Goal: Information Seeking & Learning: Learn about a topic

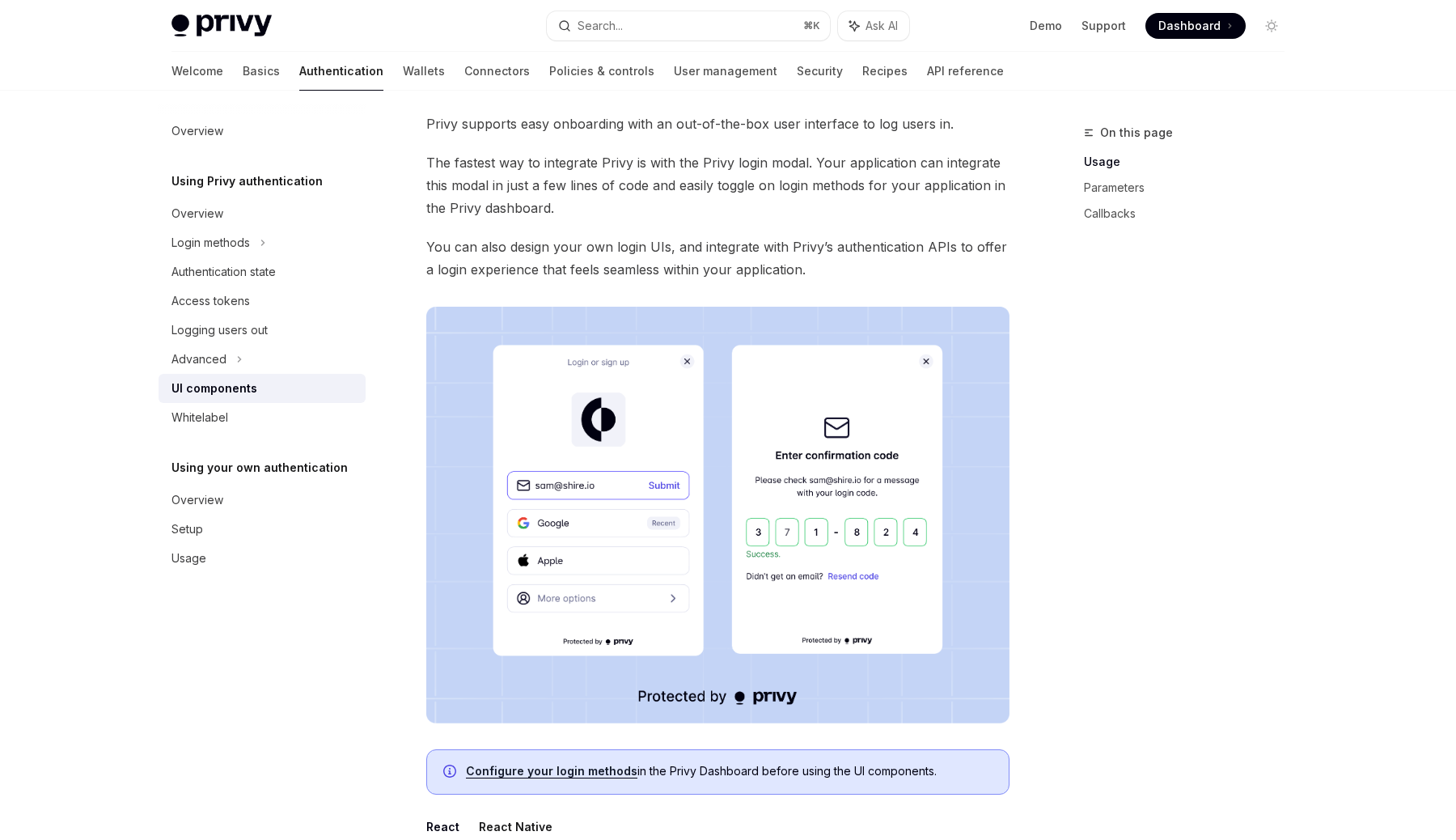
scroll to position [79, 0]
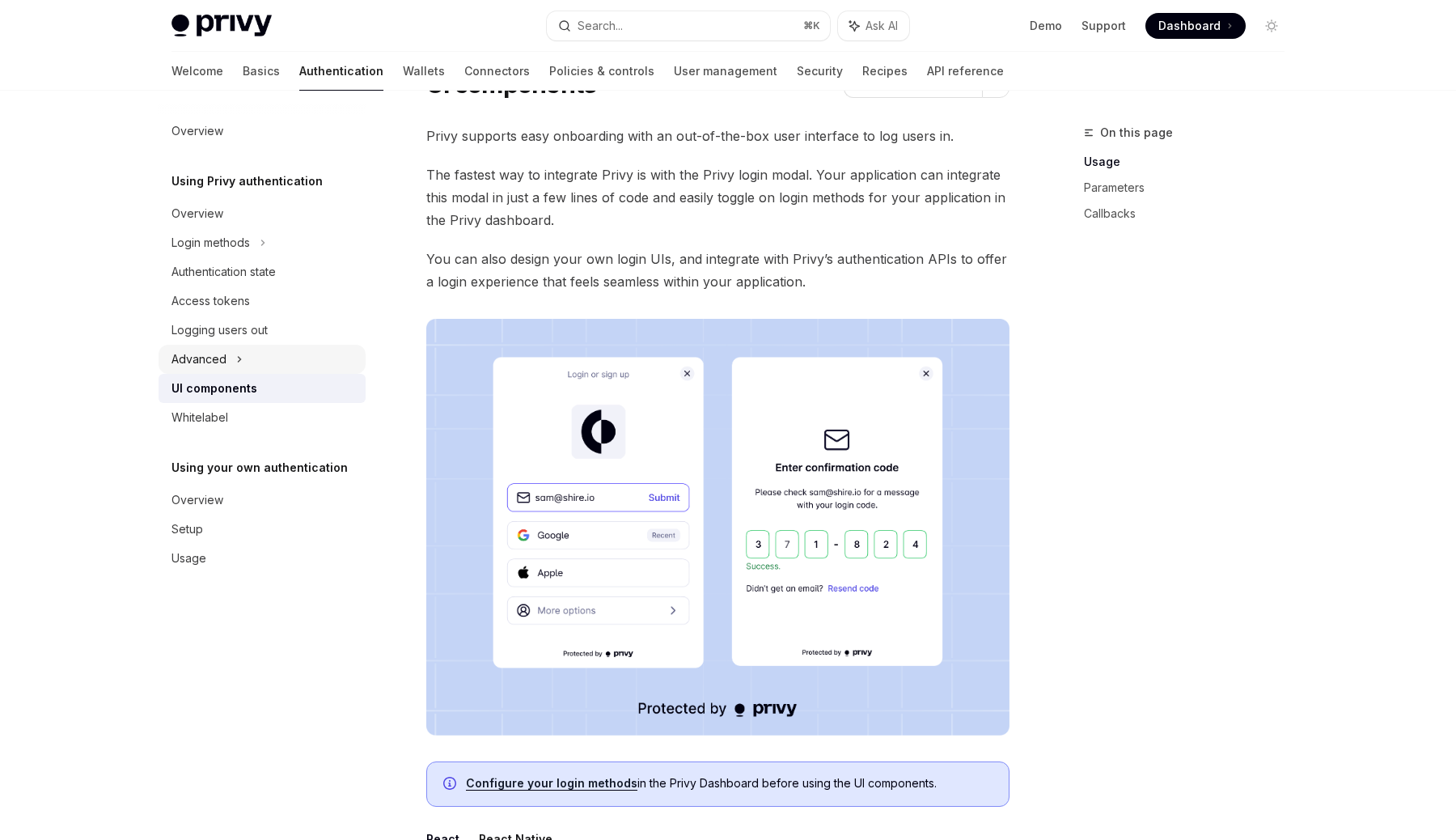
click at [240, 367] on icon at bounding box center [239, 359] width 7 height 20
click at [219, 393] on icon at bounding box center [217, 389] width 7 height 20
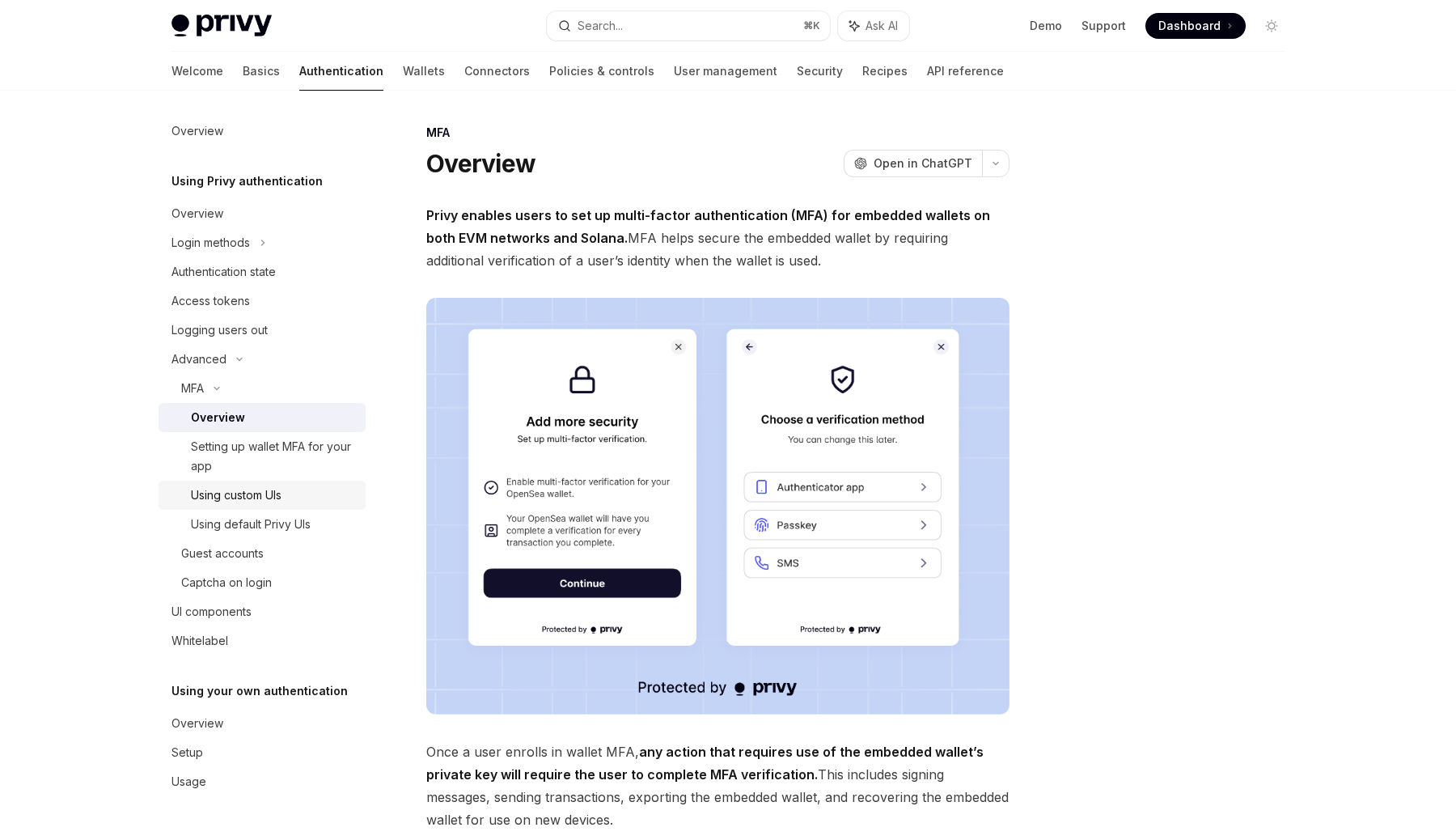
click at [278, 497] on div "Using custom UIs" at bounding box center [236, 496] width 91 height 20
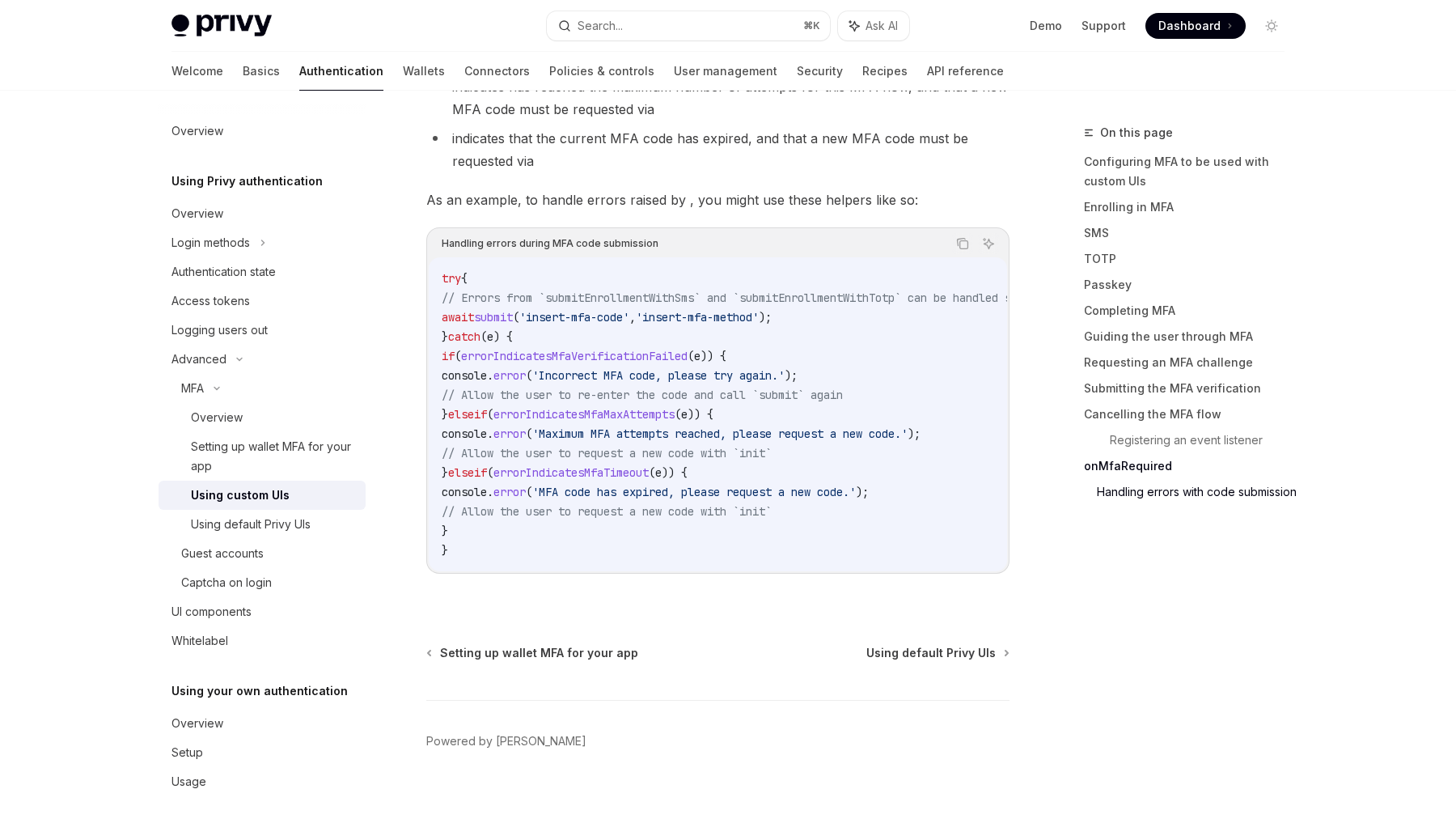
scroll to position [6967, 0]
click at [195, 393] on div "MFA" at bounding box center [193, 389] width 23 height 20
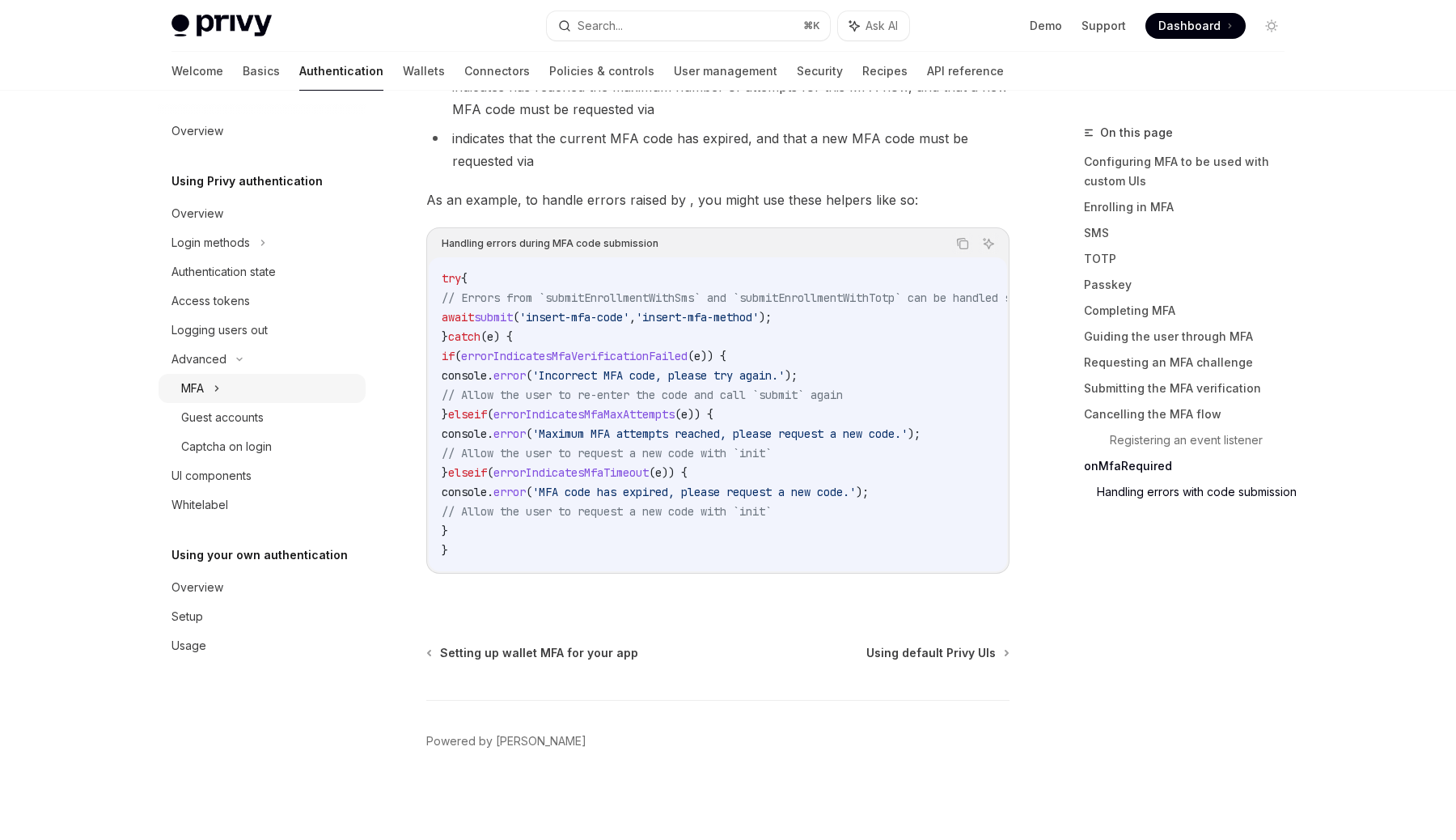
click at [206, 394] on div "MFA" at bounding box center [262, 389] width 207 height 29
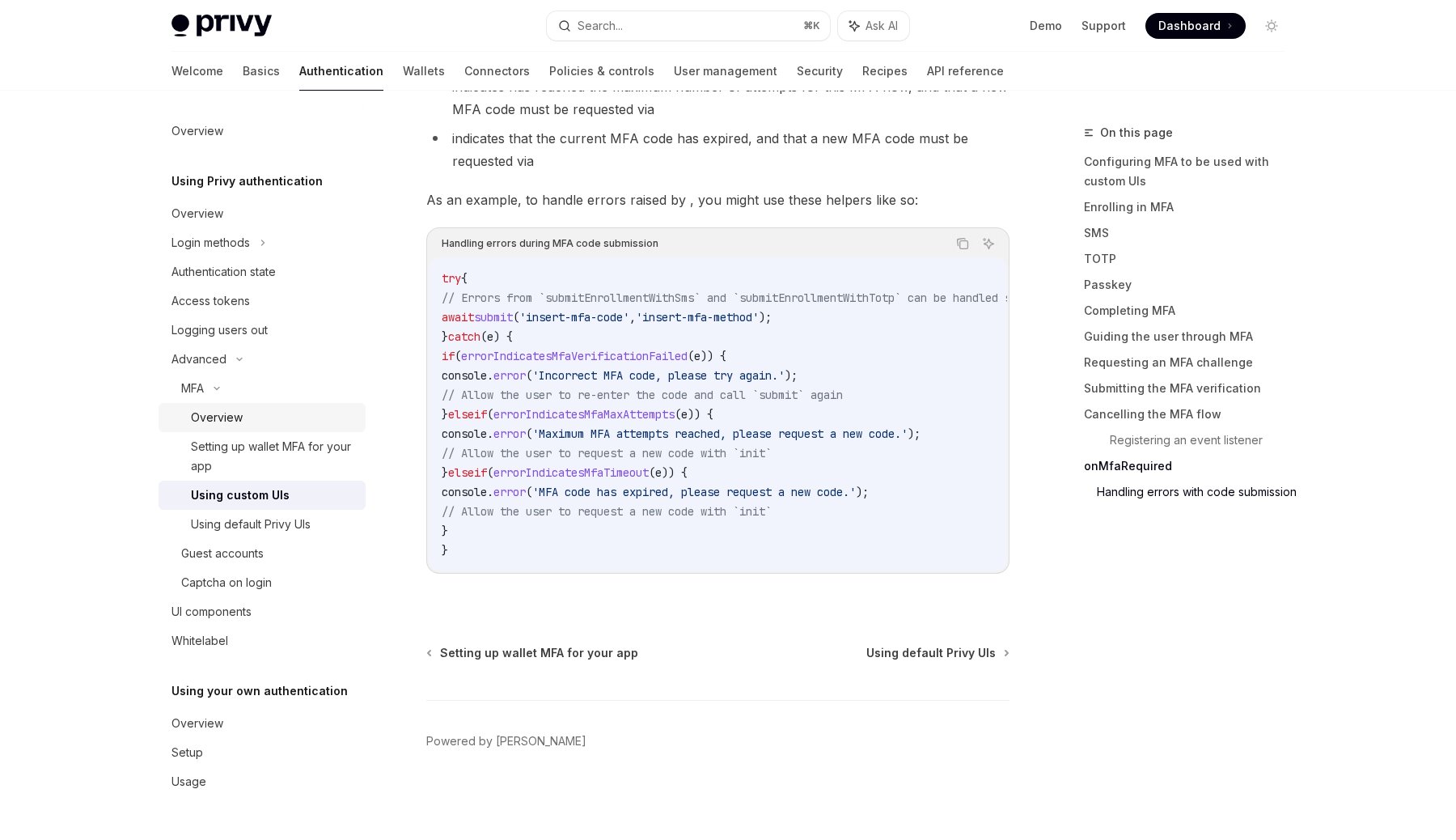
click at [239, 414] on div "Overview" at bounding box center [216, 418] width 51 height 20
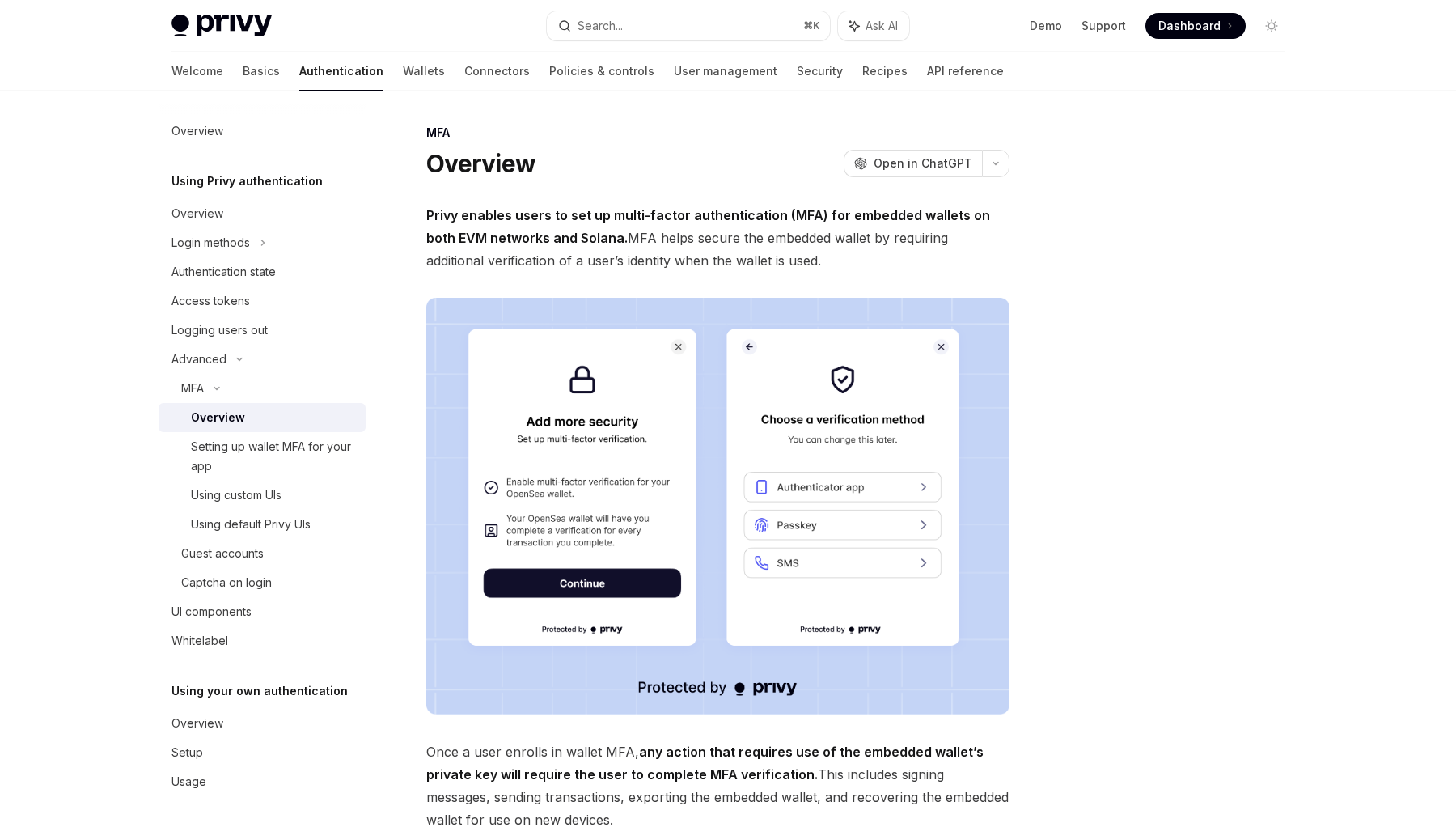
click at [503, 384] on img at bounding box center [717, 506] width 584 height 416
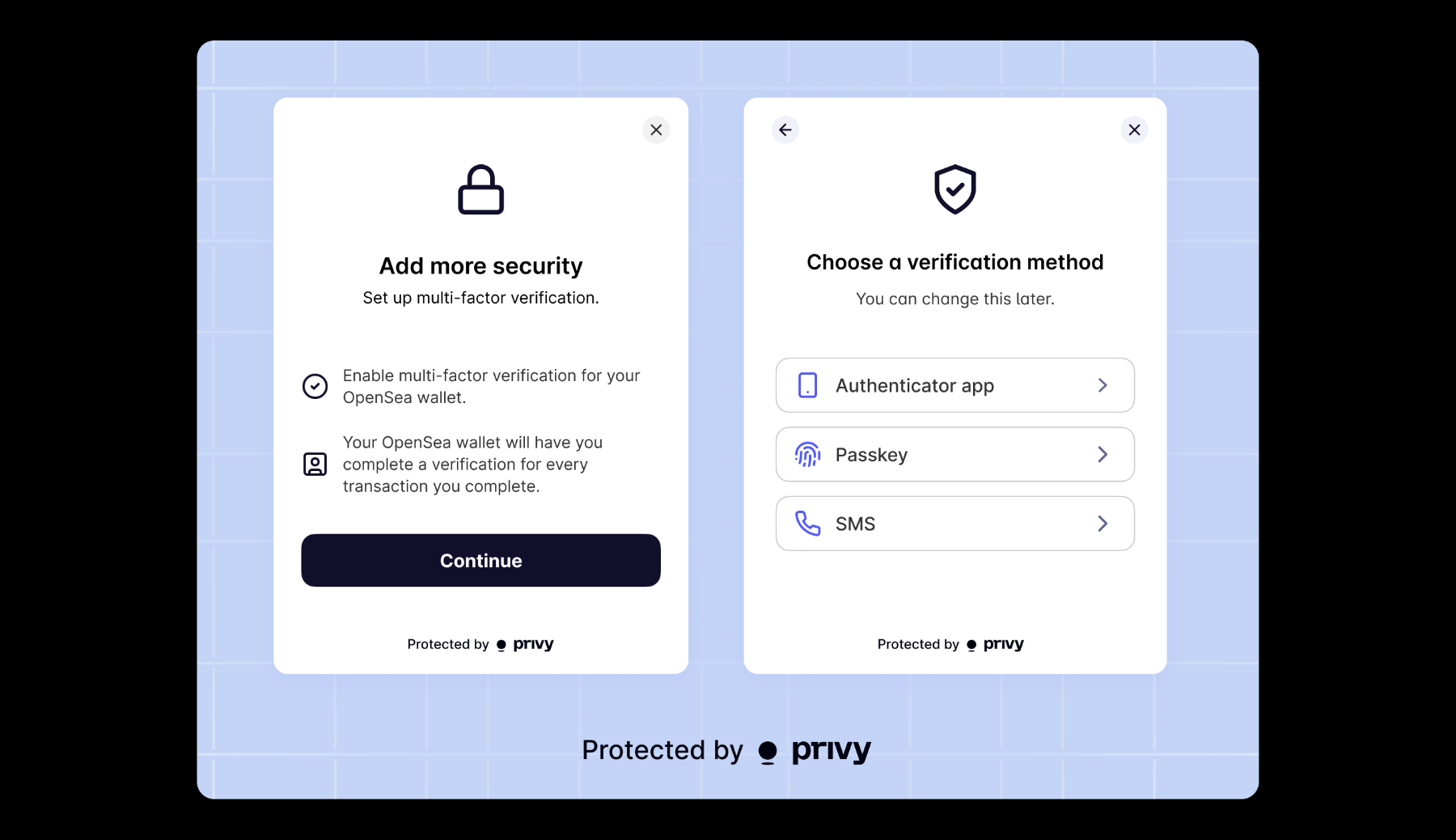
click at [1319, 248] on div at bounding box center [728, 420] width 1456 height 840
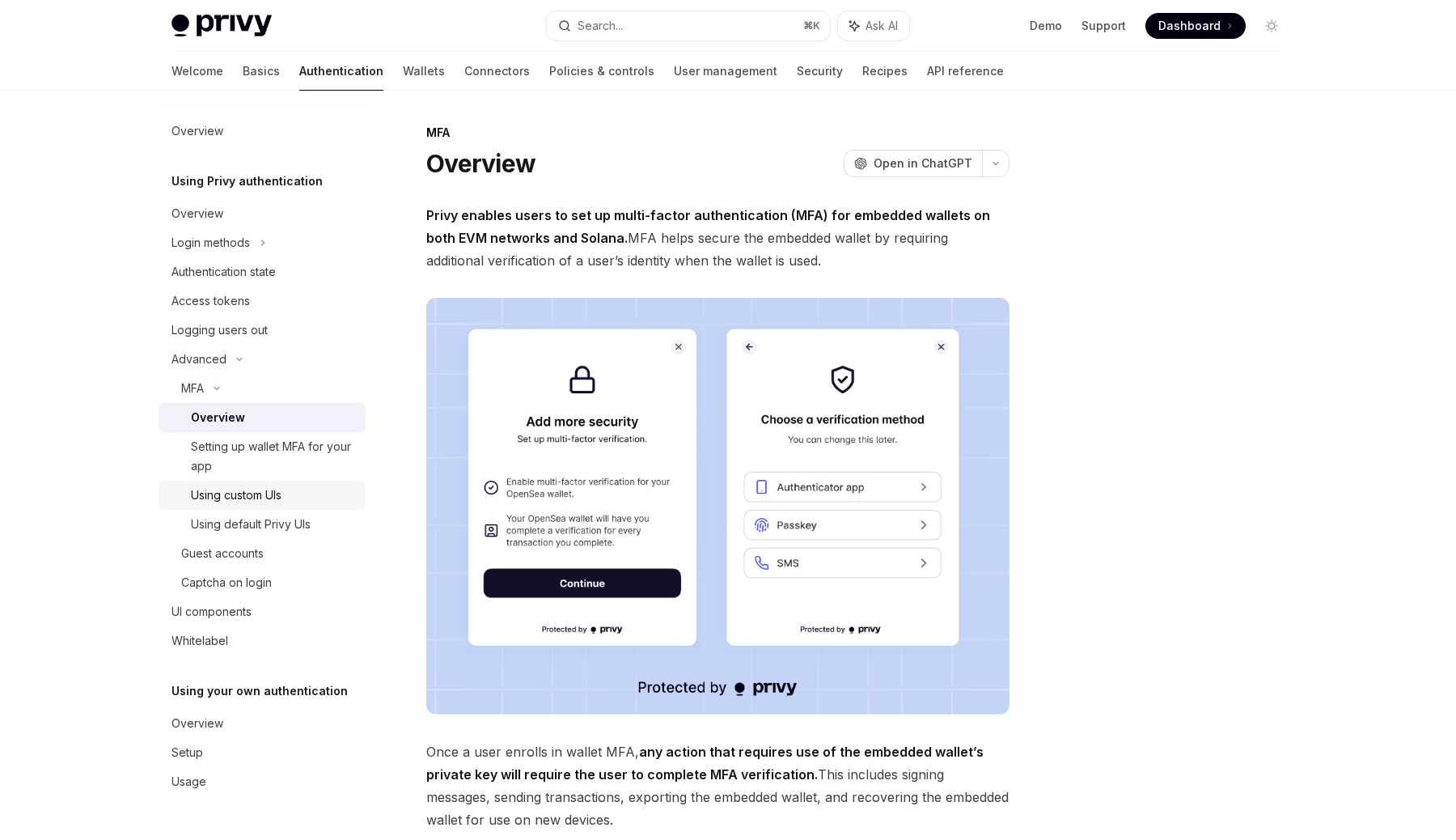
click at [229, 492] on div "Using custom UIs" at bounding box center [236, 496] width 91 height 20
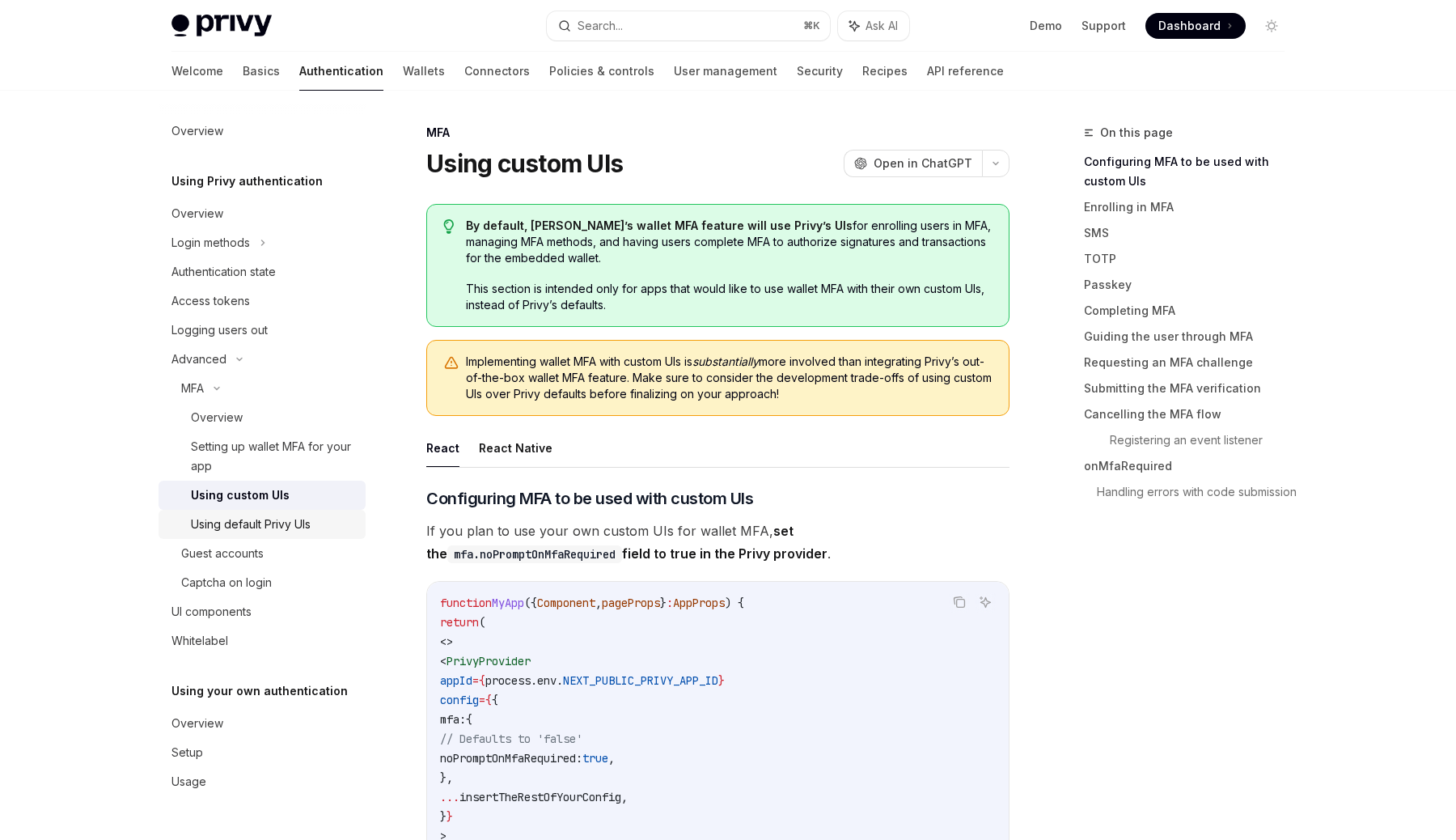
click at [244, 520] on div "Using default Privy UIs" at bounding box center [251, 524] width 120 height 20
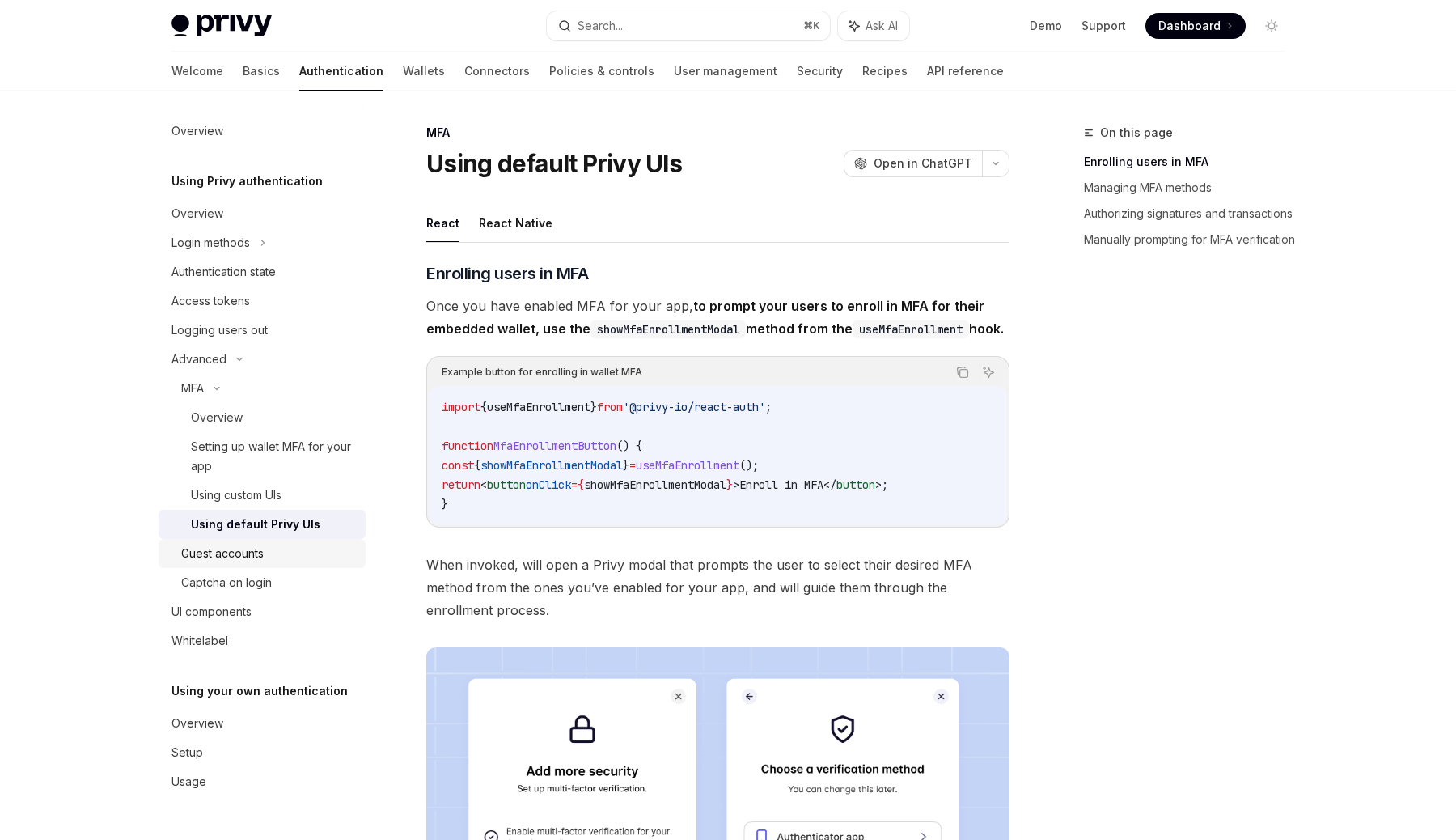
click at [244, 553] on div "Guest accounts" at bounding box center [222, 553] width 82 height 20
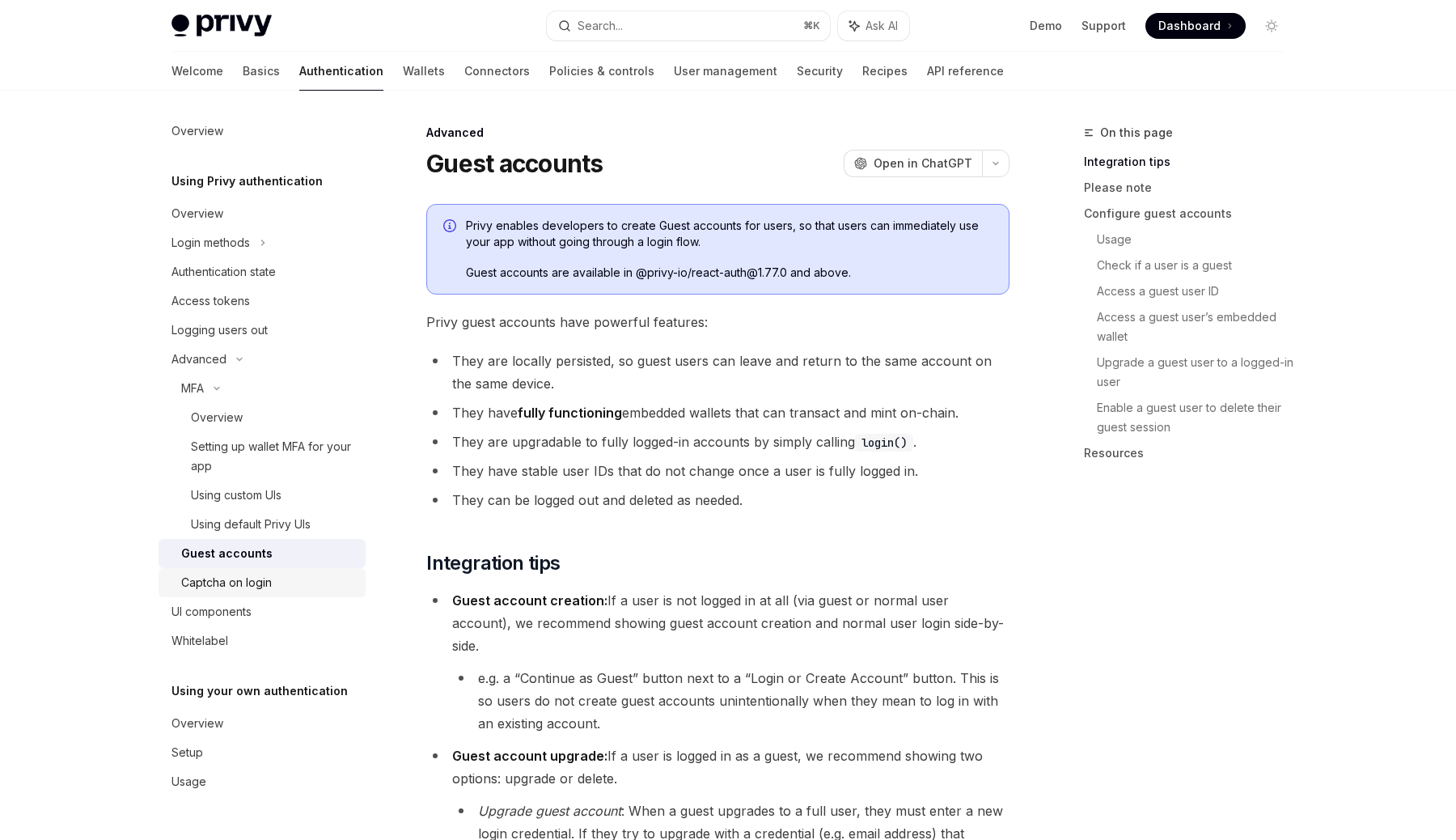
click at [246, 573] on div "Captcha on login" at bounding box center [226, 583] width 91 height 20
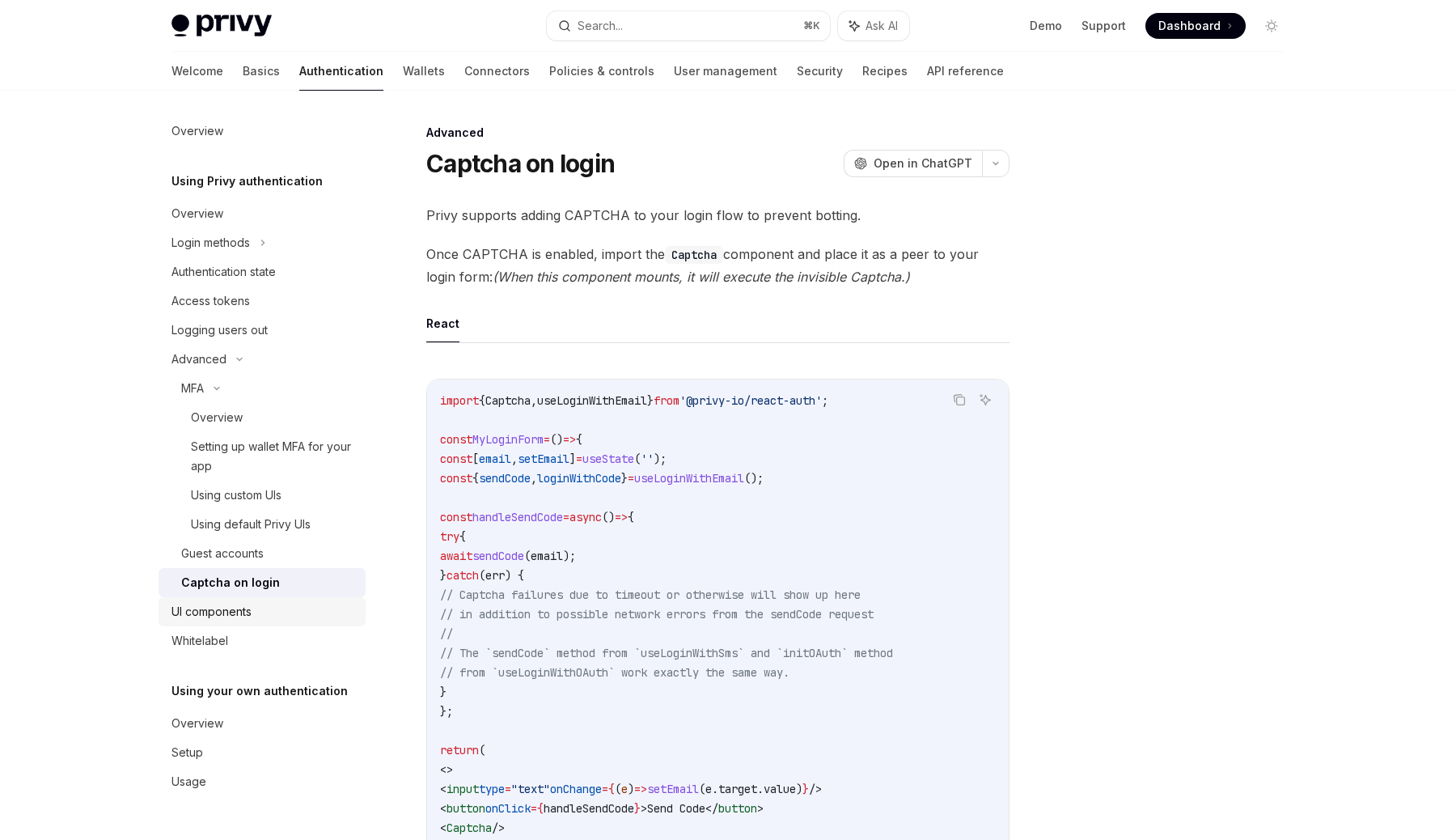
click at [246, 605] on div "UI components" at bounding box center [211, 611] width 80 height 20
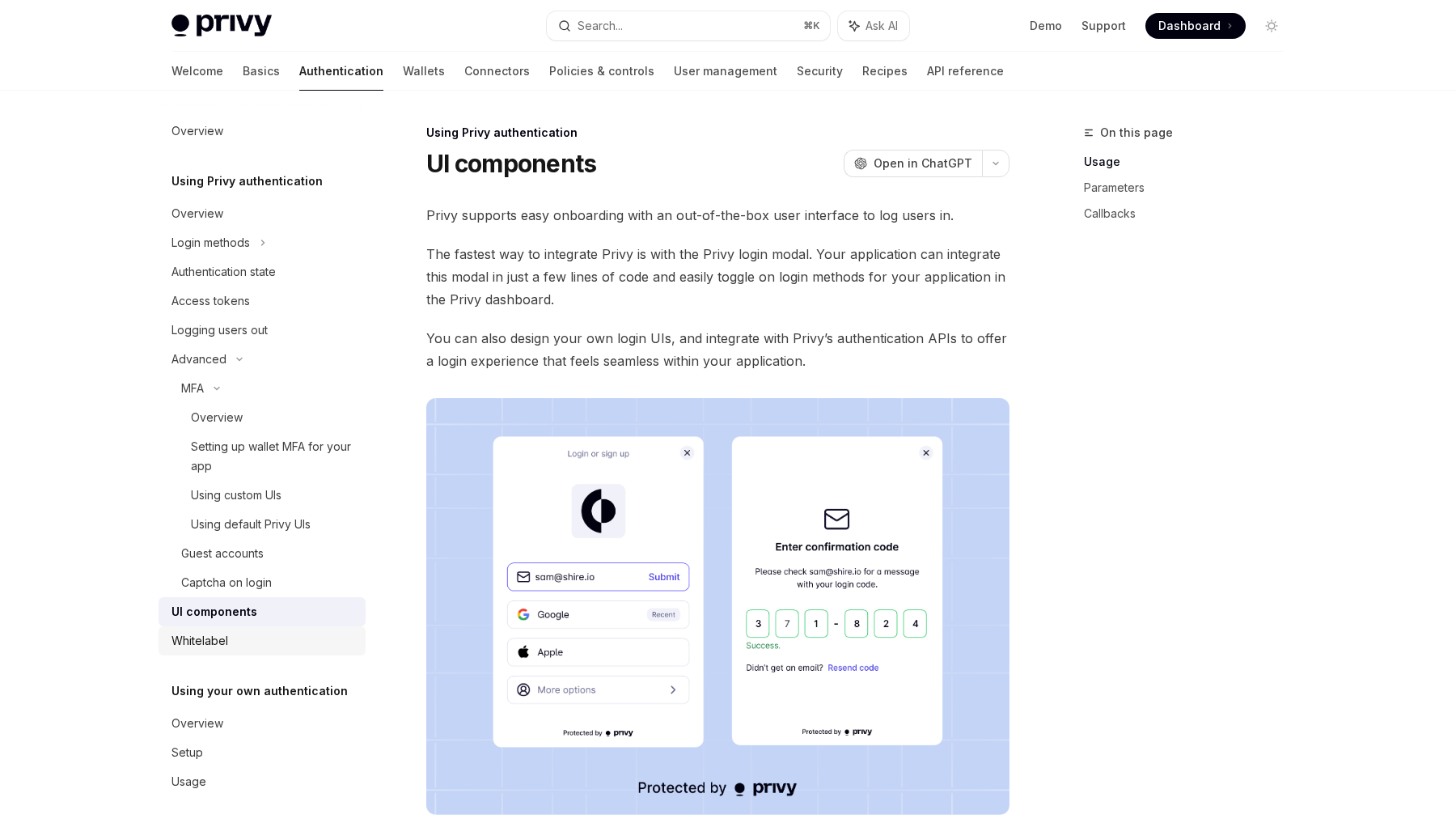
click at [264, 644] on div "Whitelabel" at bounding box center [264, 641] width 184 height 20
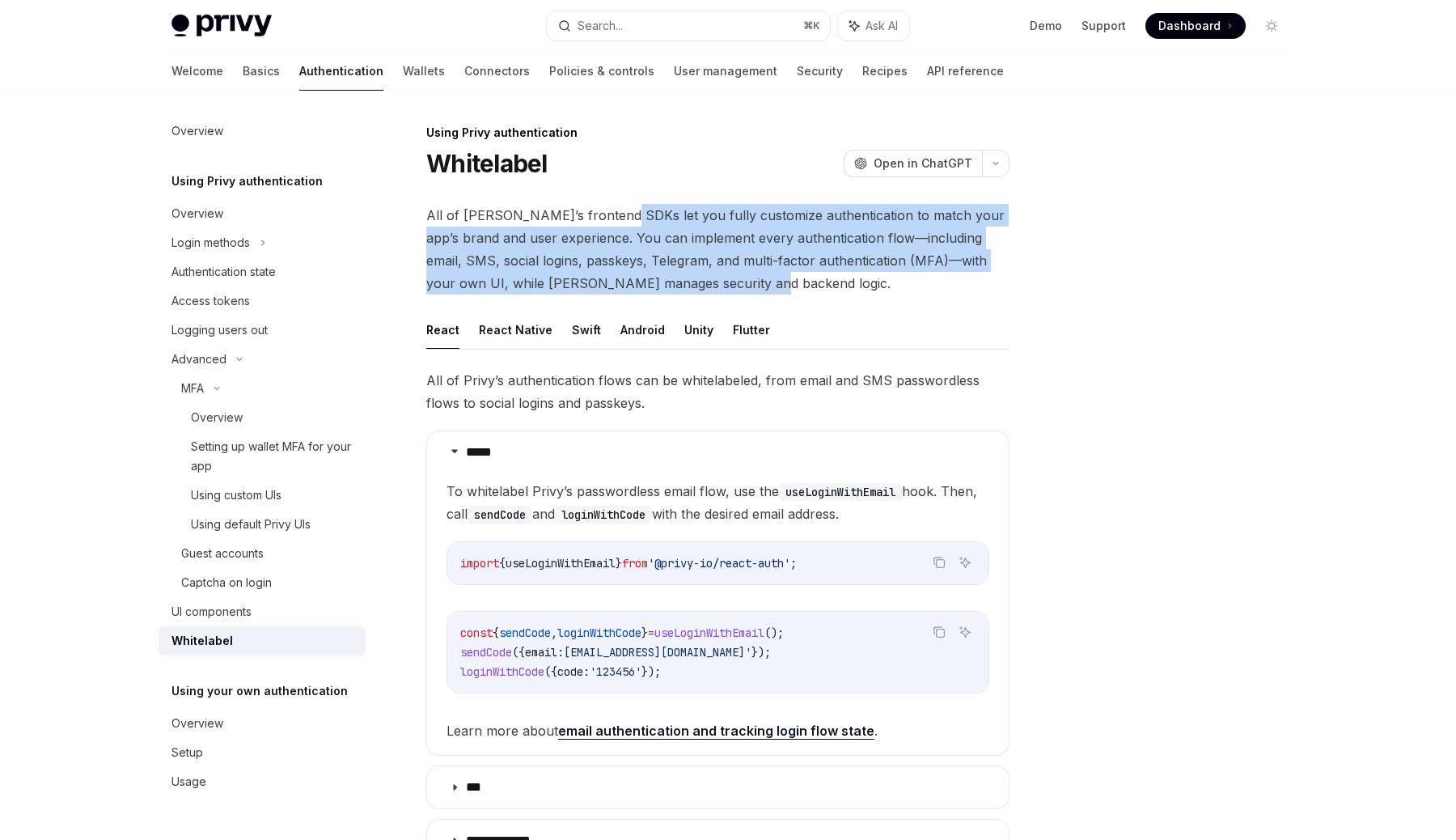
drag, startPoint x: 606, startPoint y: 215, endPoint x: 883, endPoint y: 273, distance: 283.0
click at [883, 273] on span "All of [PERSON_NAME]’s frontend SDKs let you fully customize authentication to …" at bounding box center [717, 249] width 584 height 91
click at [240, 616] on div "UI components" at bounding box center [211, 611] width 80 height 20
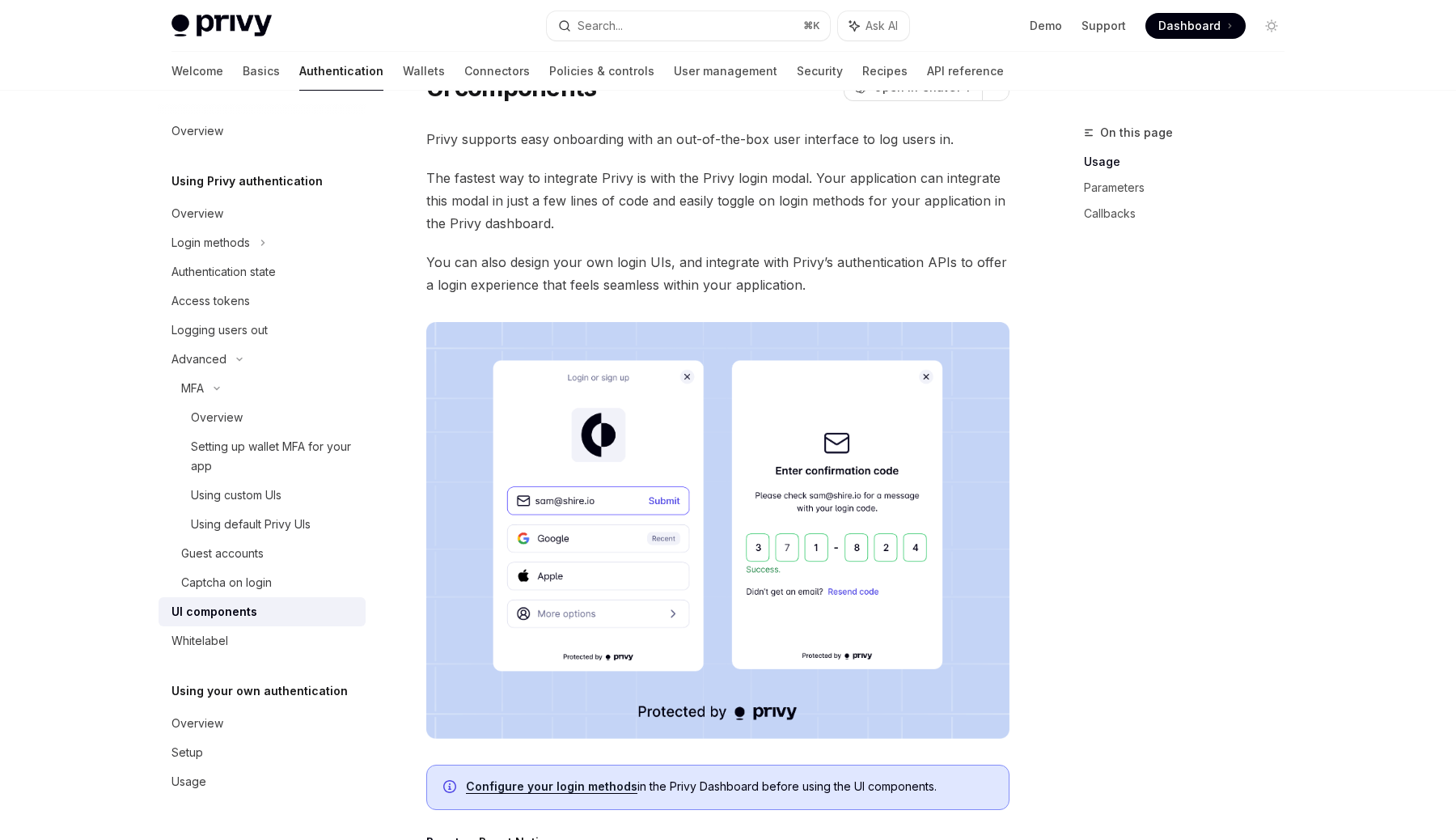
scroll to position [92, 0]
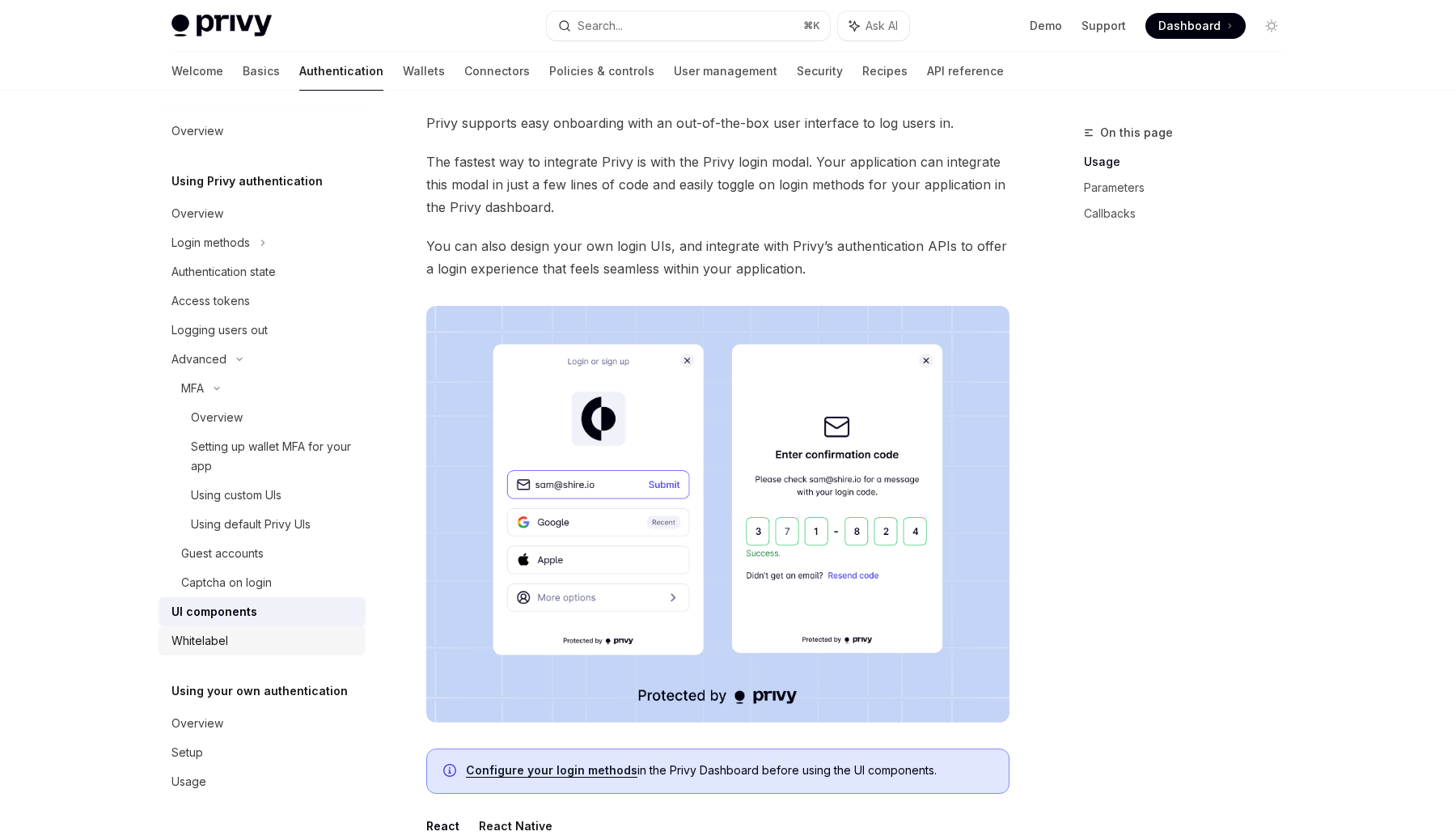
click at [288, 648] on div "Whitelabel" at bounding box center [264, 641] width 184 height 20
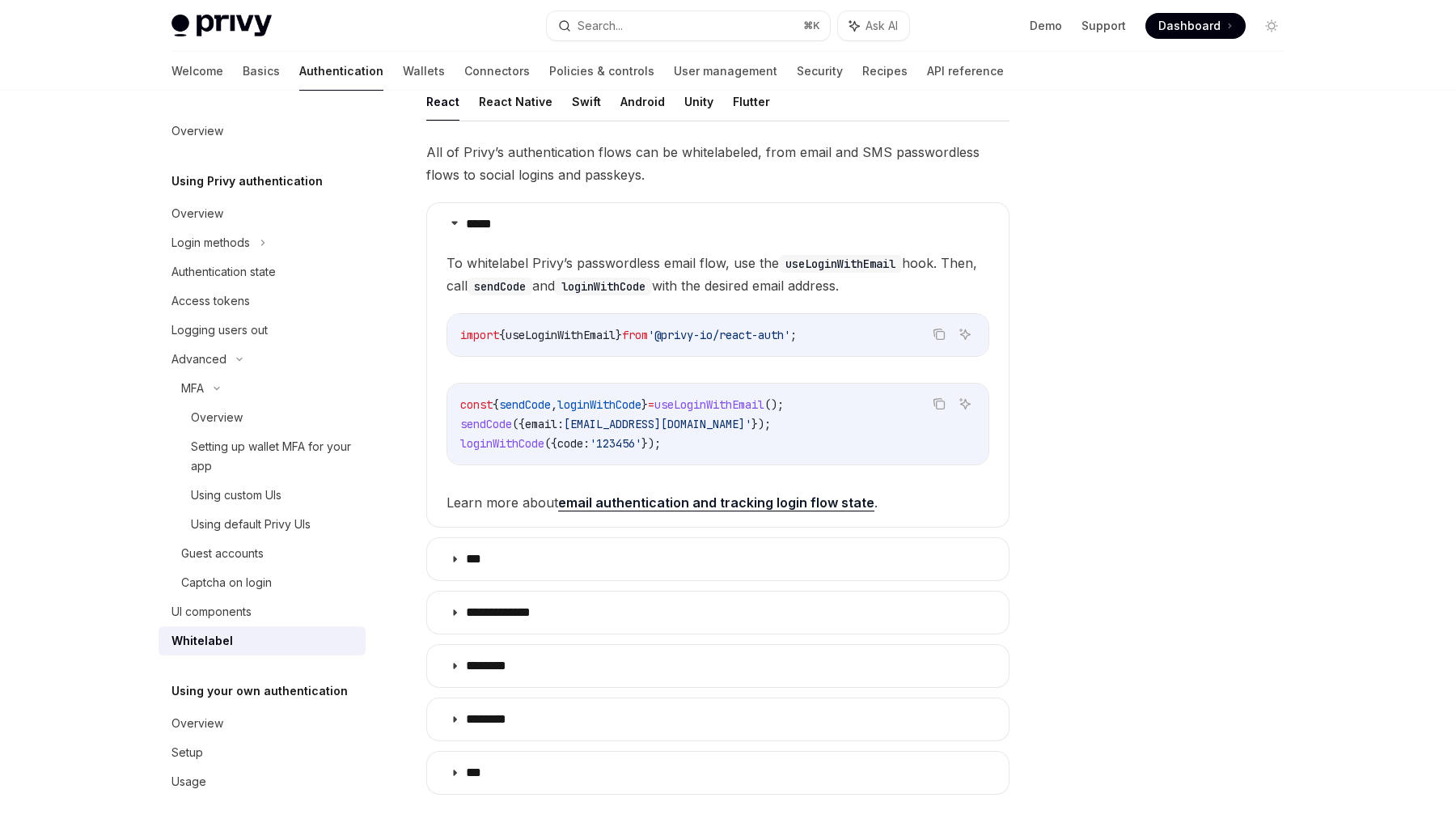
scroll to position [433, 0]
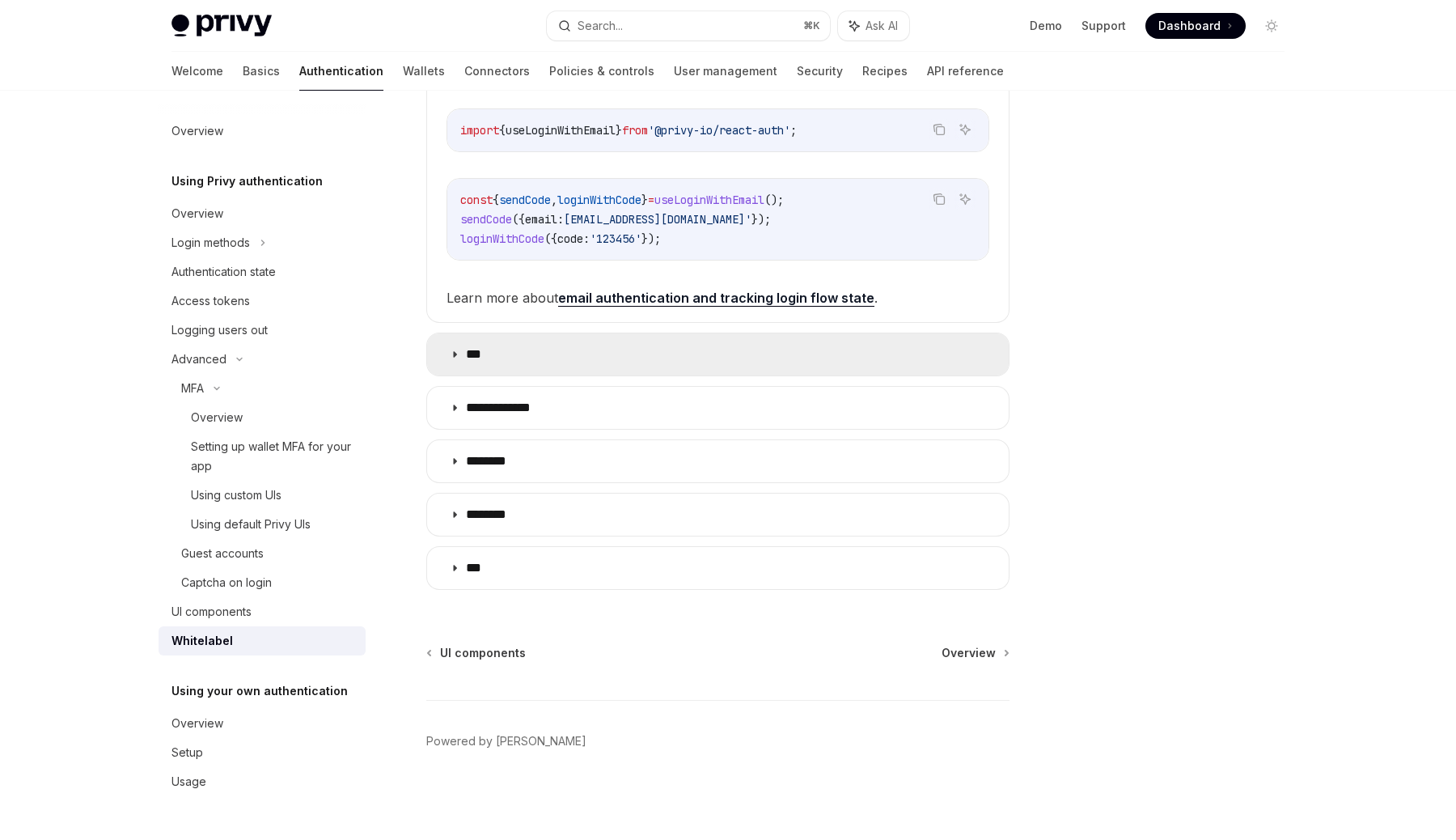
click at [514, 351] on summary "***" at bounding box center [717, 354] width 582 height 42
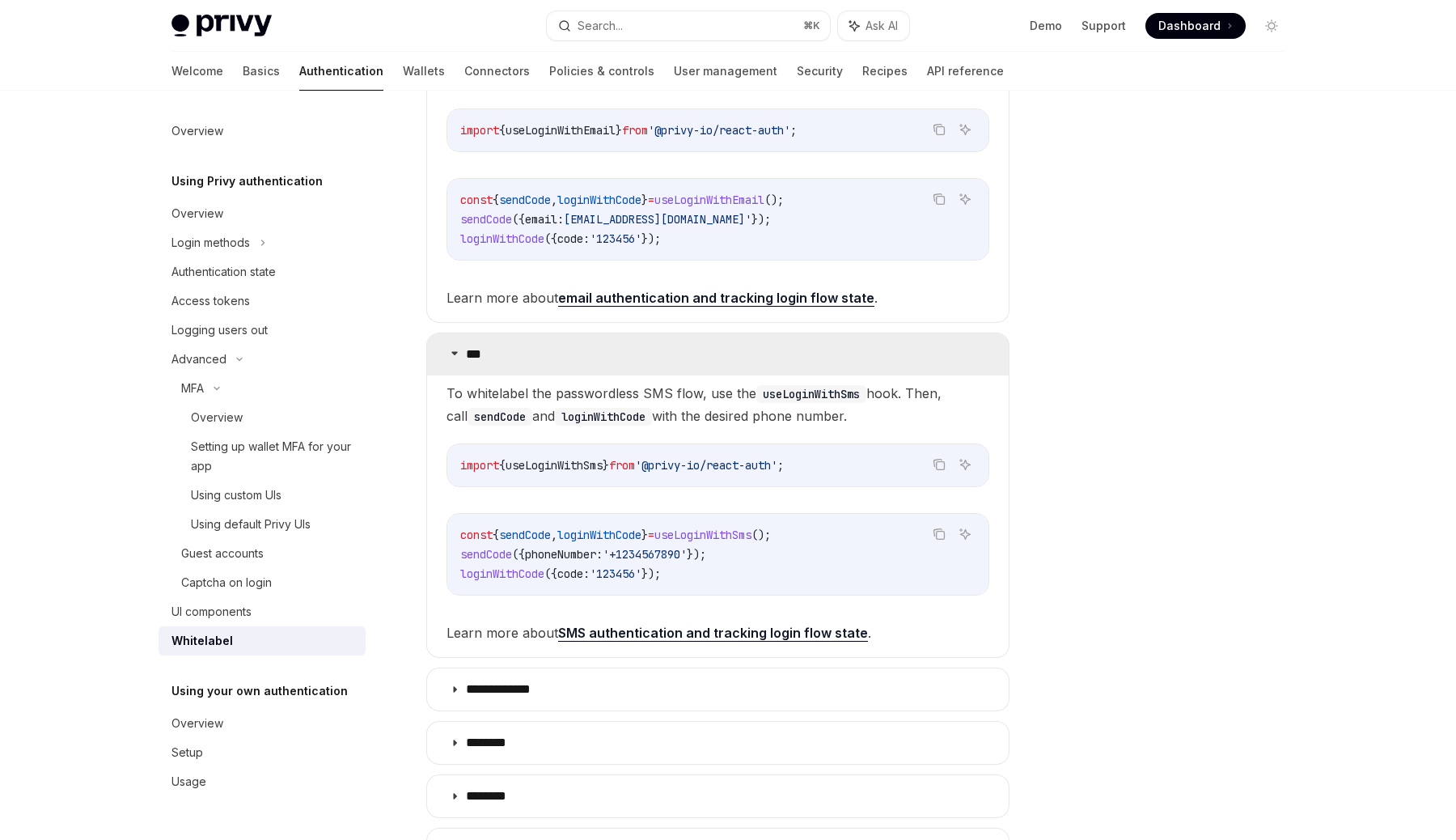
click at [504, 353] on summary "***" at bounding box center [717, 354] width 582 height 42
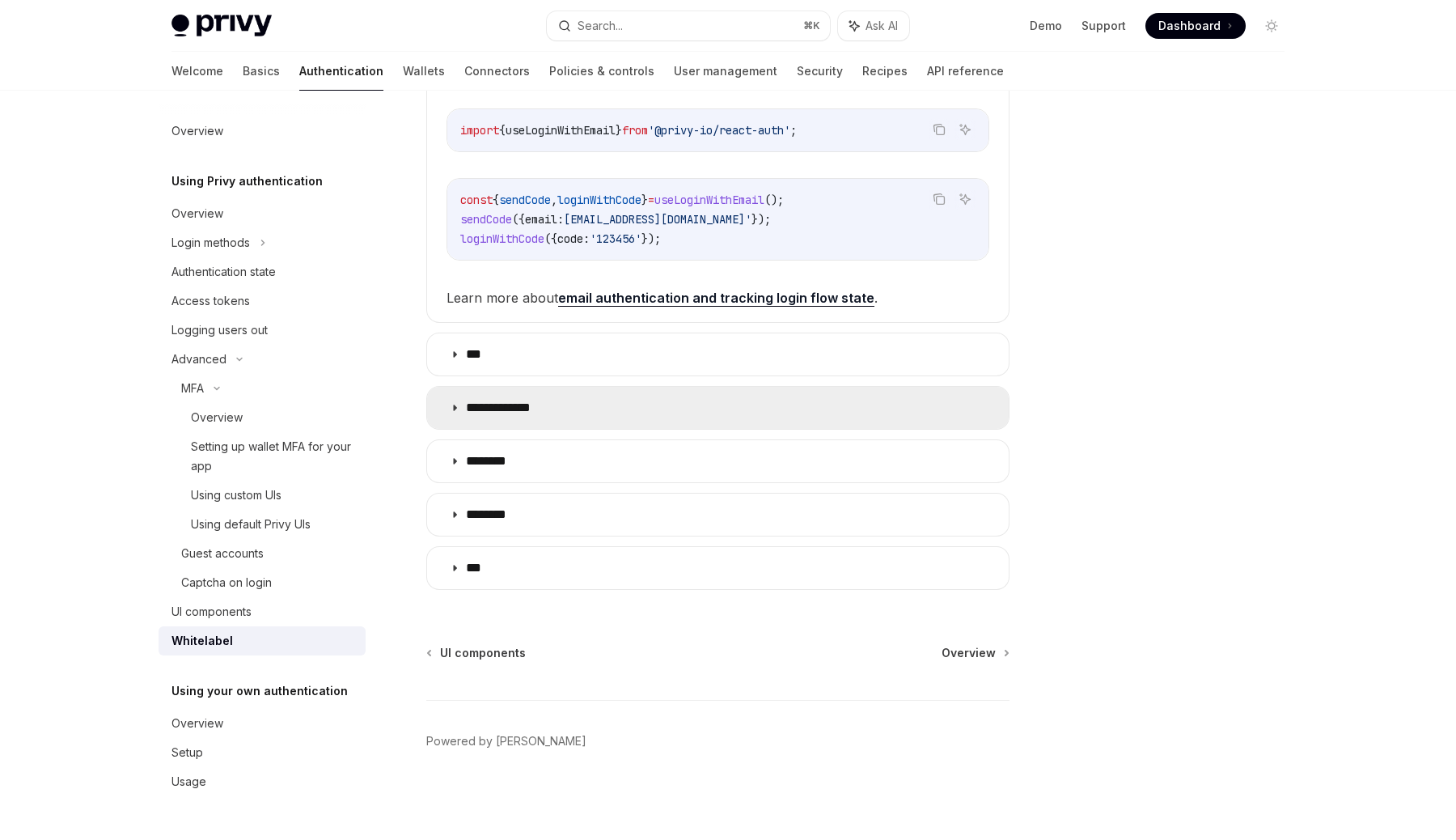
click at [529, 407] on p "**********" at bounding box center [505, 408] width 78 height 16
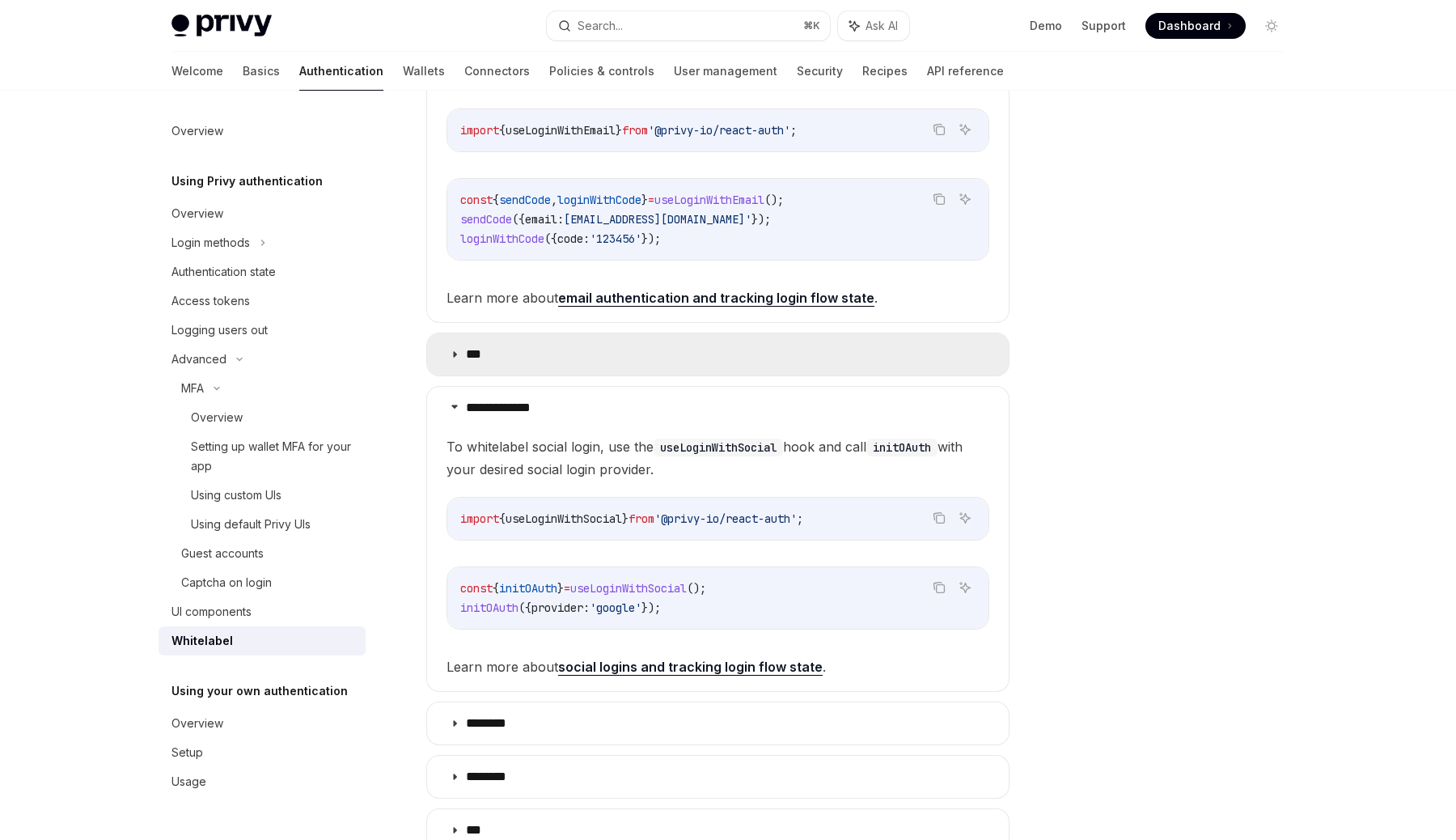
click at [603, 361] on summary "***" at bounding box center [717, 354] width 582 height 42
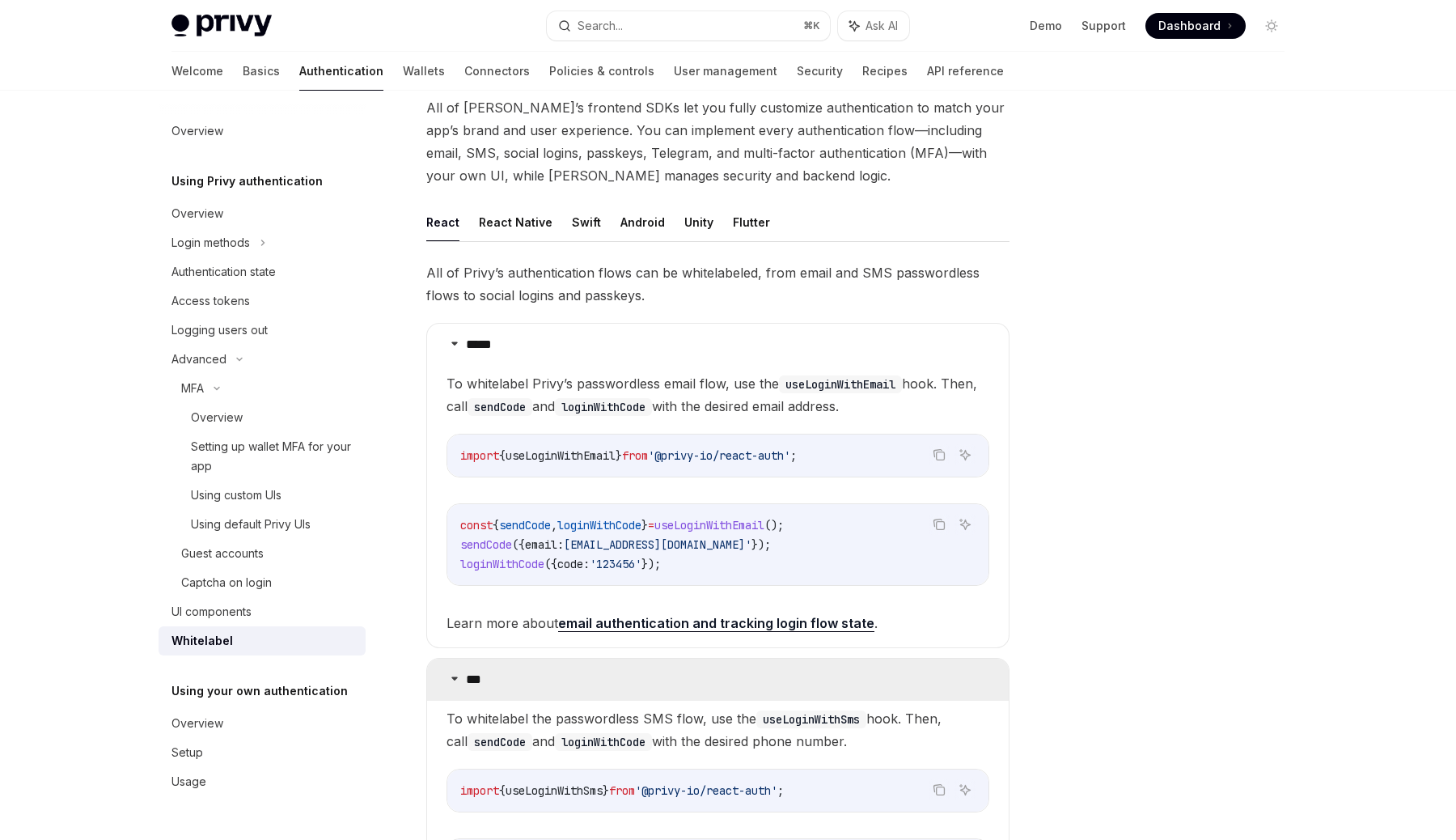
scroll to position [96, 0]
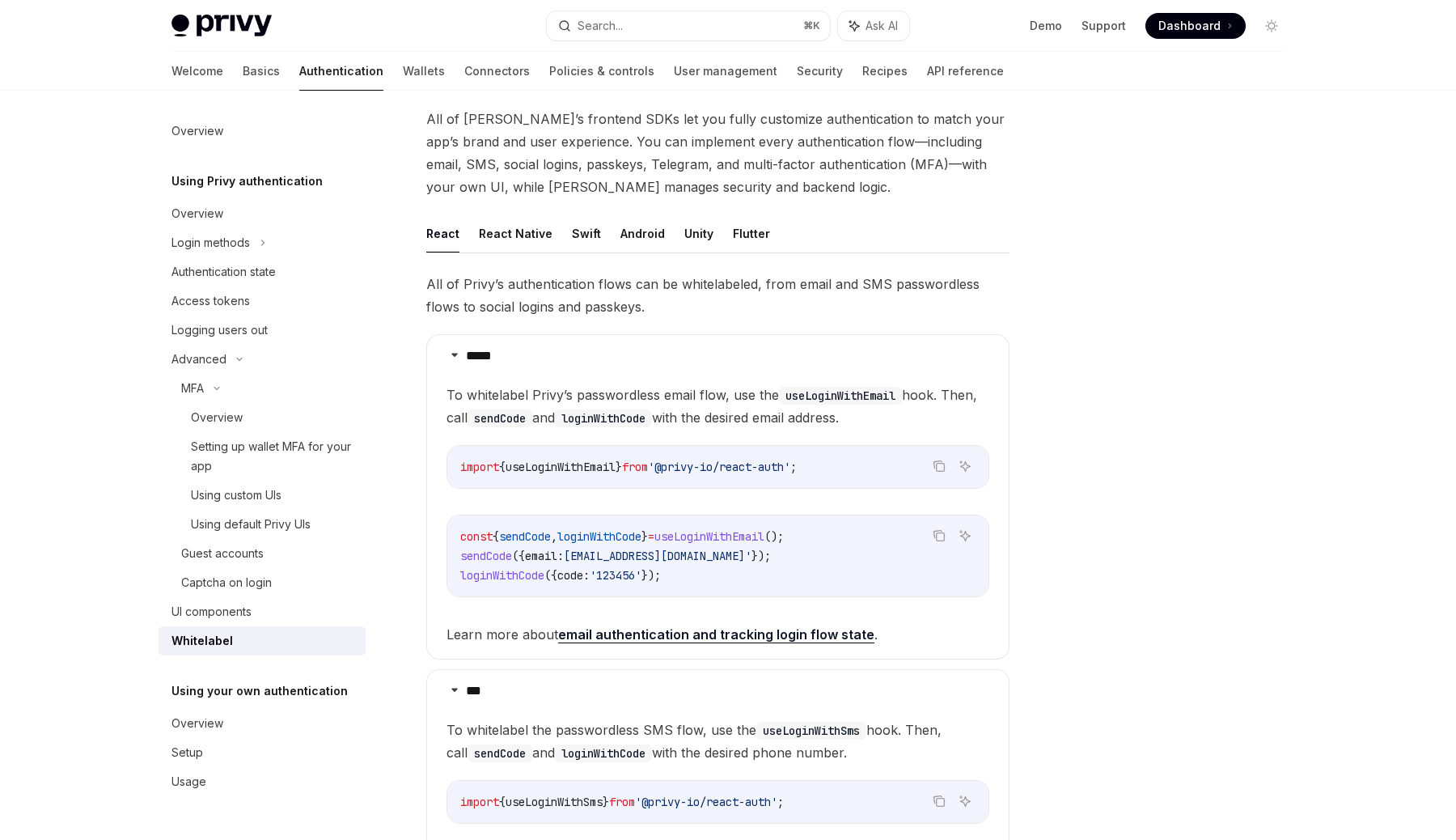
click at [655, 638] on link "email authentication and tracking login flow state" at bounding box center [717, 634] width 317 height 17
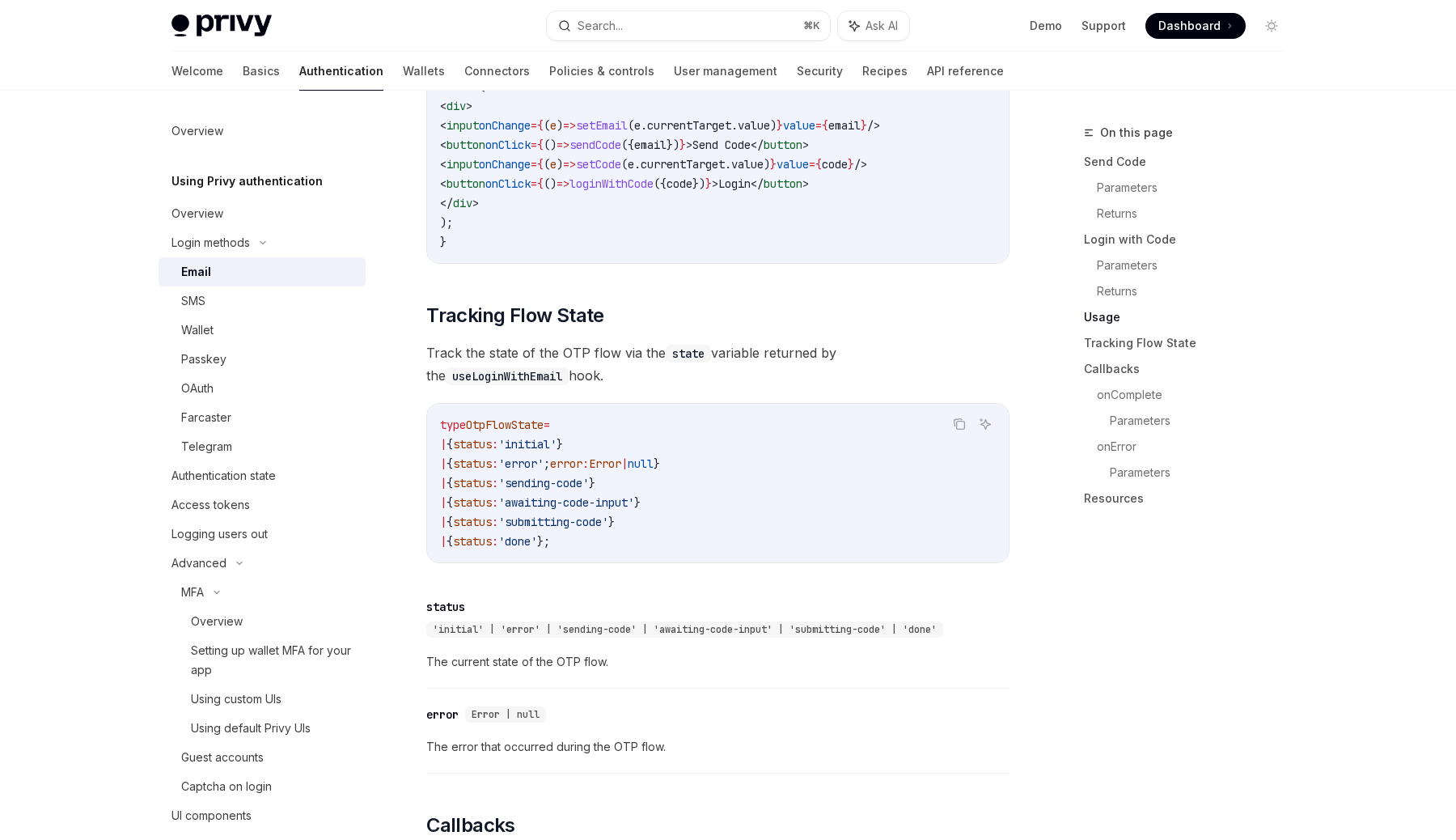
scroll to position [1415, 0]
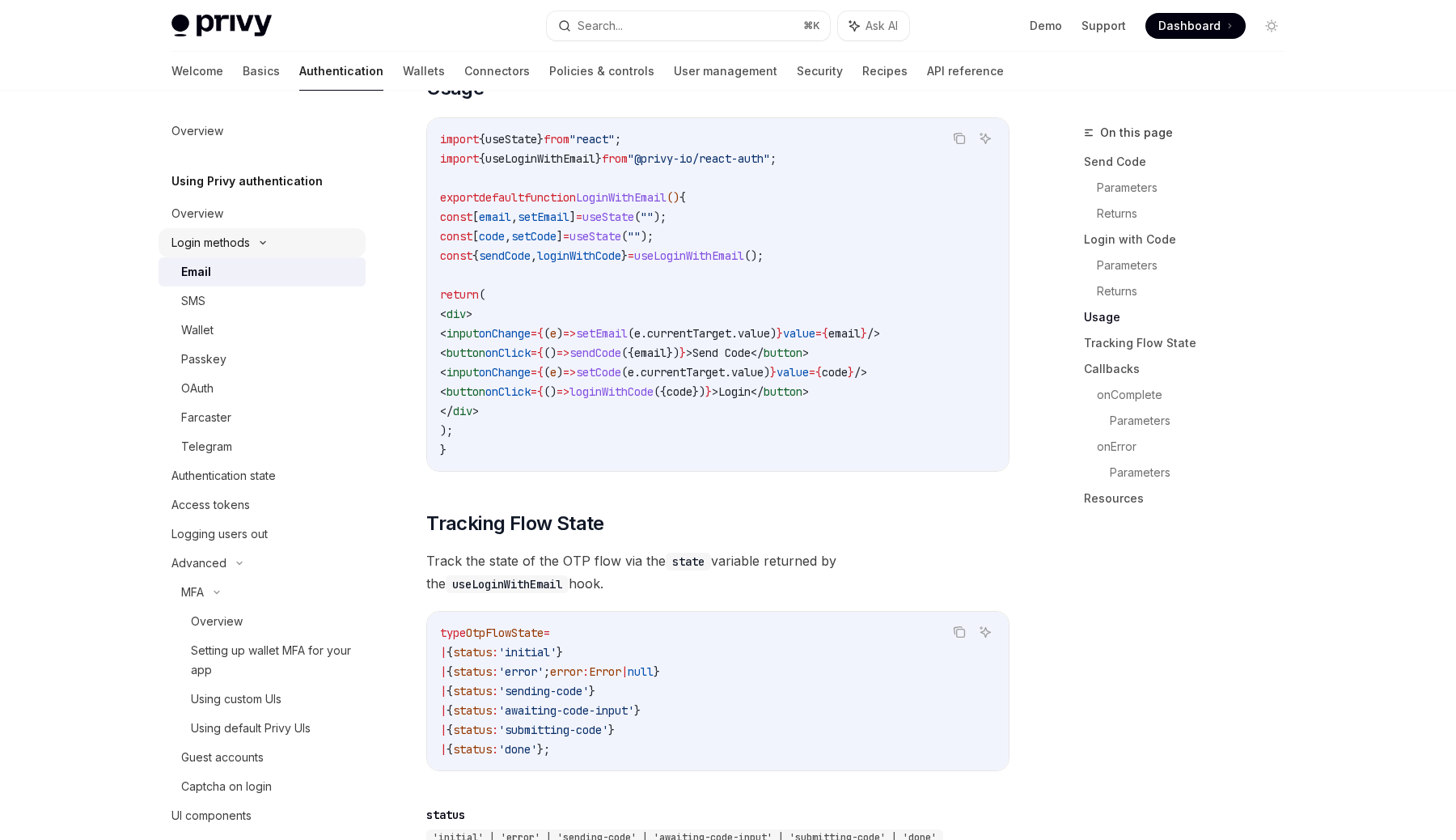
click at [215, 245] on div "Login methods" at bounding box center [211, 242] width 78 height 20
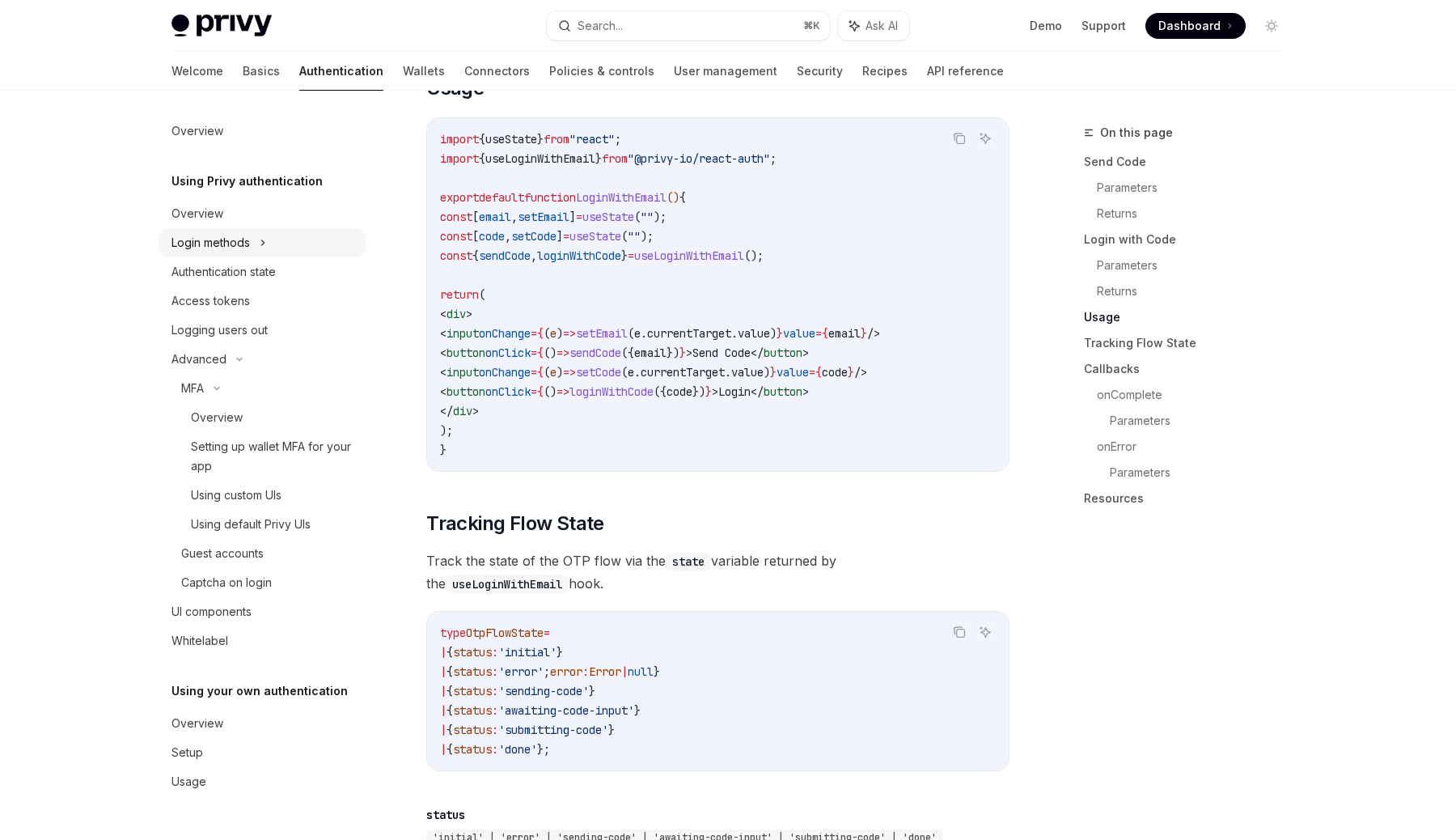
click at [215, 245] on div "Login methods" at bounding box center [211, 242] width 78 height 20
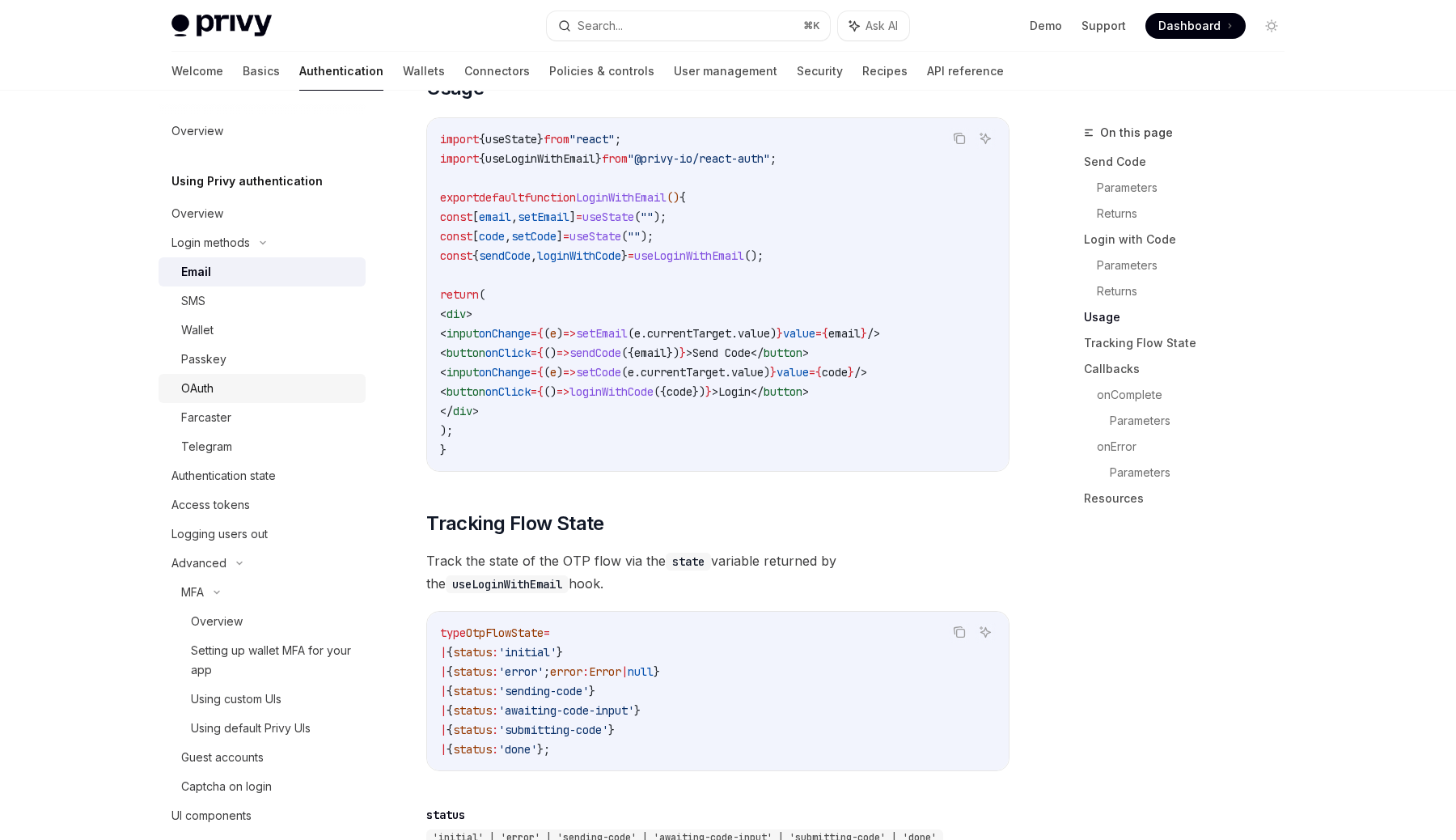
click at [255, 384] on div "OAuth" at bounding box center [269, 389] width 175 height 20
type textarea "*"
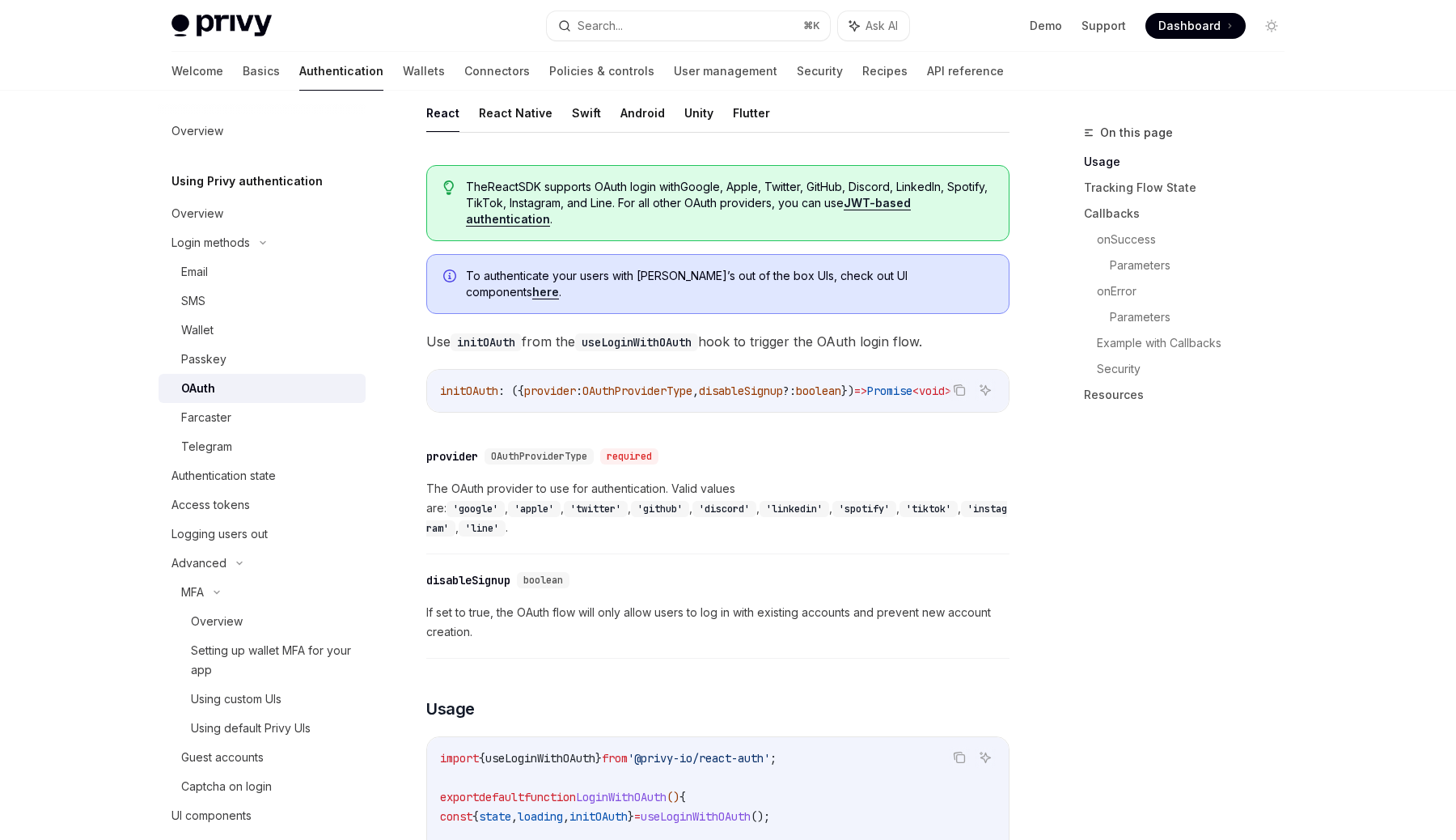
scroll to position [379, 0]
